Goal: Task Accomplishment & Management: Complete application form

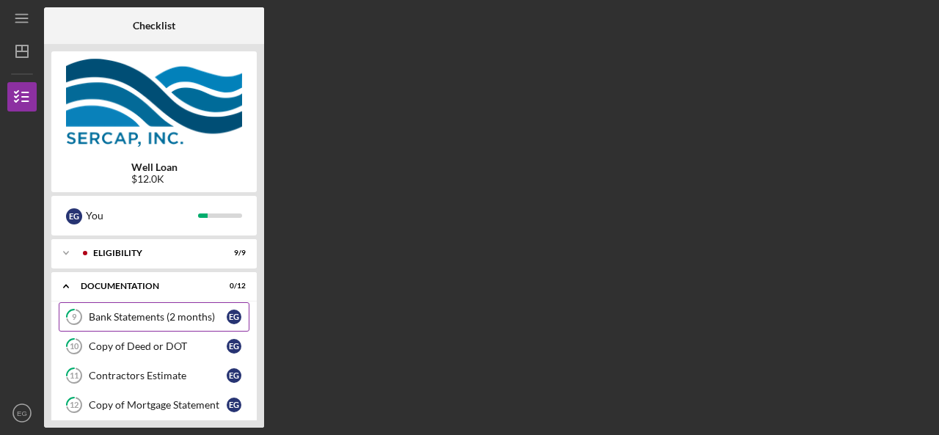
click at [164, 323] on link "9 Bank Statements (2 months) E G" at bounding box center [154, 316] width 191 height 29
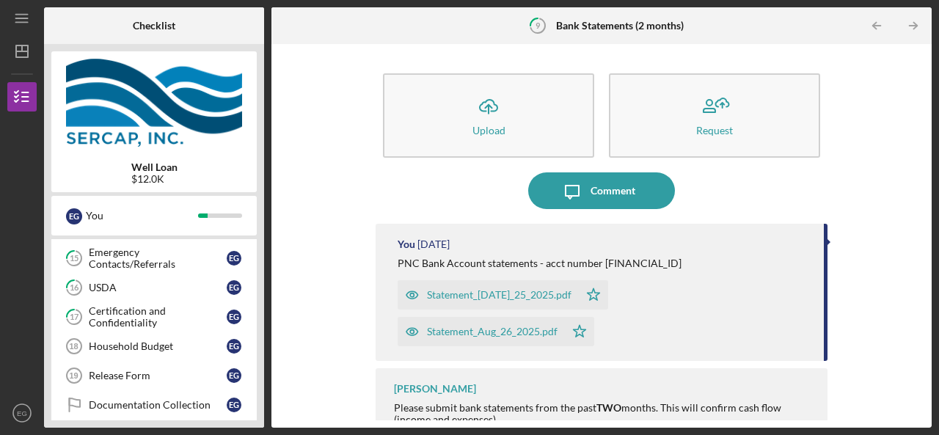
scroll to position [264, 0]
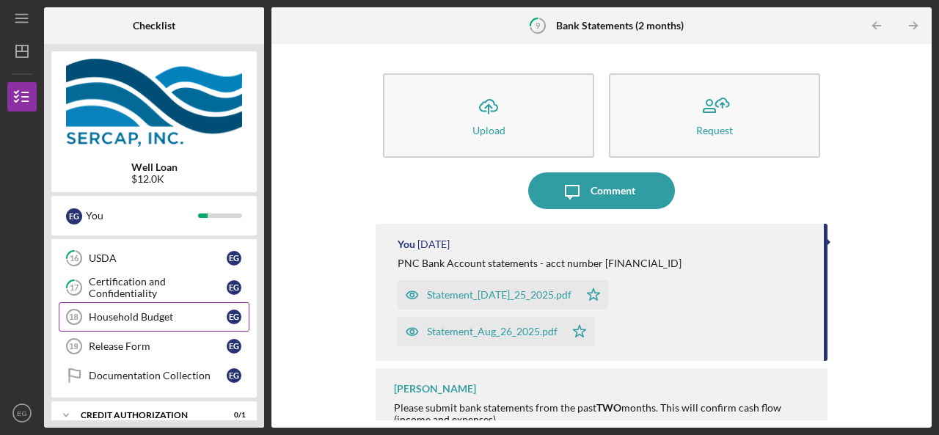
click at [148, 320] on link "Household Budget 18 Household Budget E G" at bounding box center [154, 316] width 191 height 29
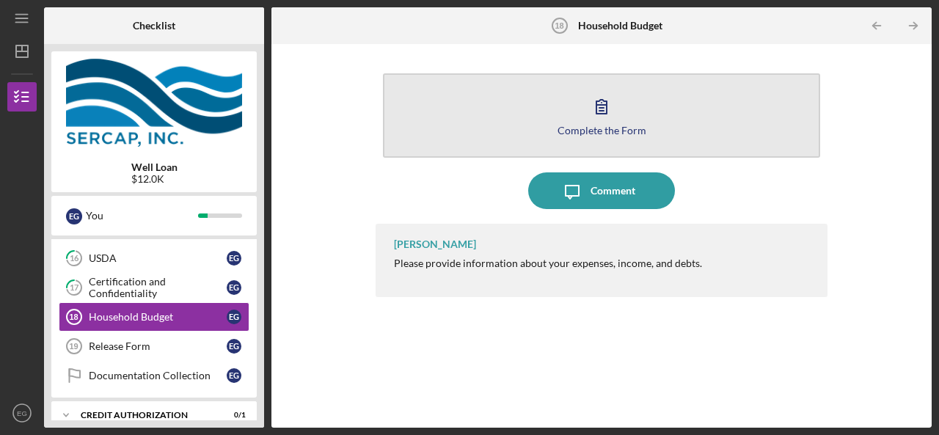
click at [598, 134] on div "Complete the Form" at bounding box center [601, 130] width 89 height 11
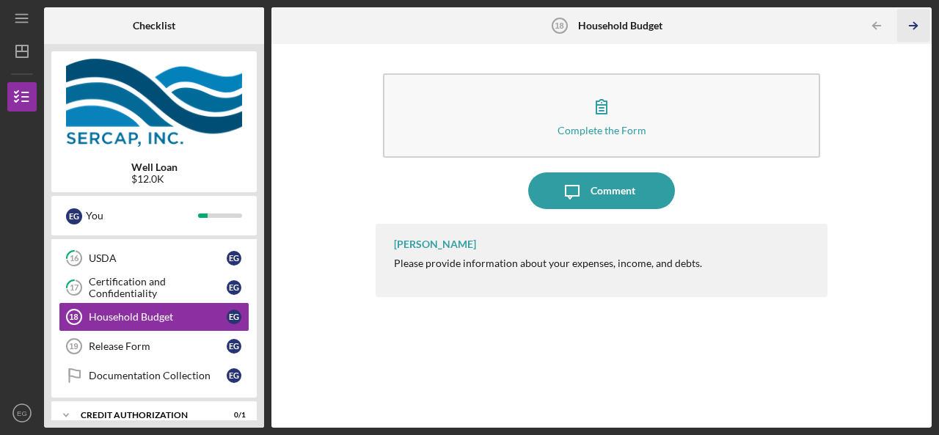
click at [914, 24] on icon "Icon/Table Pagination Arrow" at bounding box center [913, 26] width 33 height 33
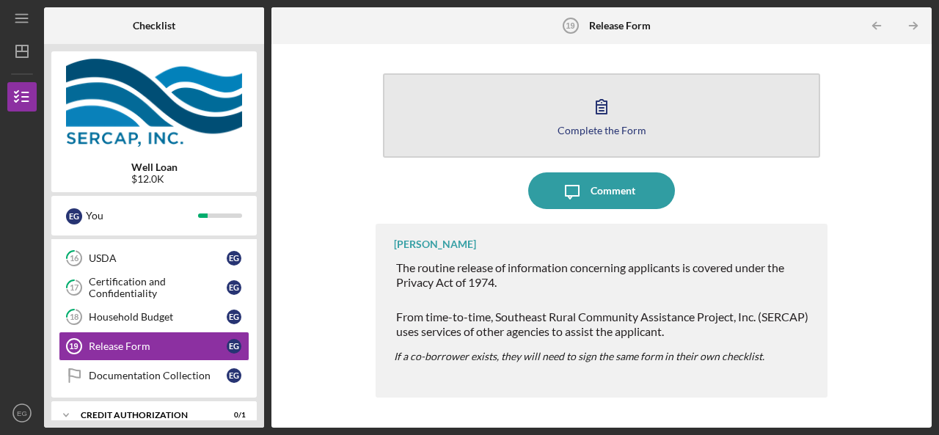
click at [618, 113] on icon "button" at bounding box center [601, 106] width 37 height 37
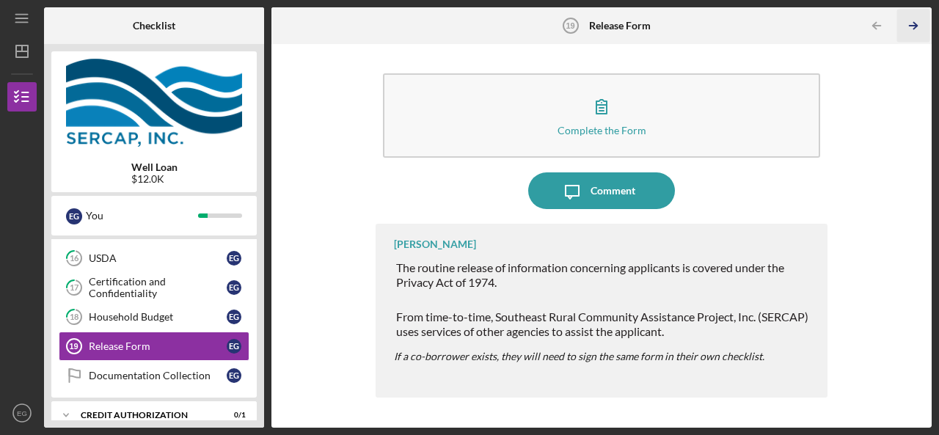
click at [912, 22] on icon "Icon/Table Pagination Arrow" at bounding box center [913, 26] width 33 height 33
